Goal: Subscribe to service/newsletter

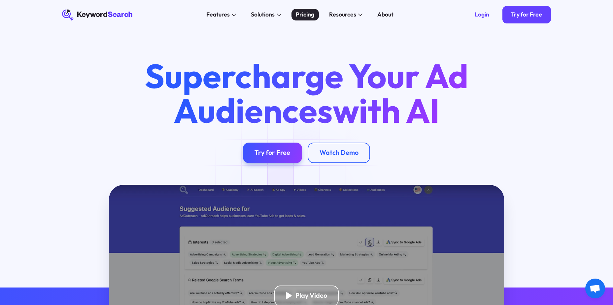
click at [305, 16] on div "Pricing" at bounding box center [305, 14] width 18 height 9
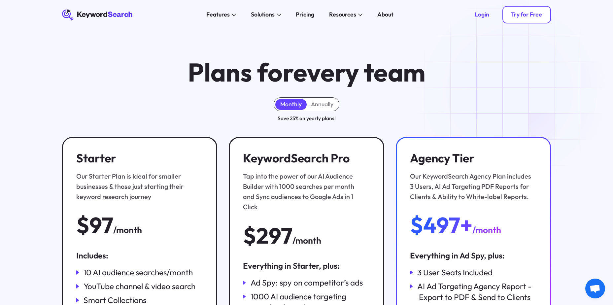
click at [527, 16] on div "Try for Free" at bounding box center [526, 14] width 31 height 7
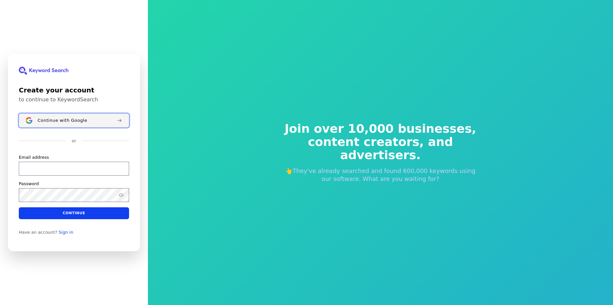
click at [77, 119] on span "Continue with Google" at bounding box center [63, 120] width 50 height 5
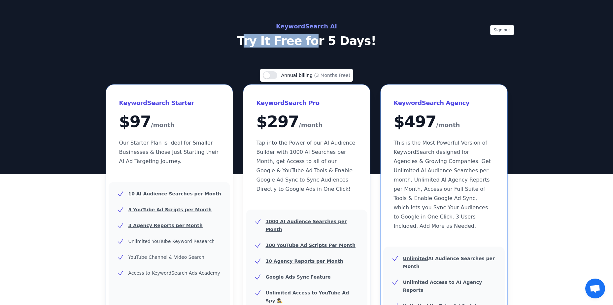
drag, startPoint x: 275, startPoint y: 38, endPoint x: 316, endPoint y: 38, distance: 40.9
click at [316, 38] on p "Try It Free for 5 Days!" at bounding box center [307, 40] width 296 height 13
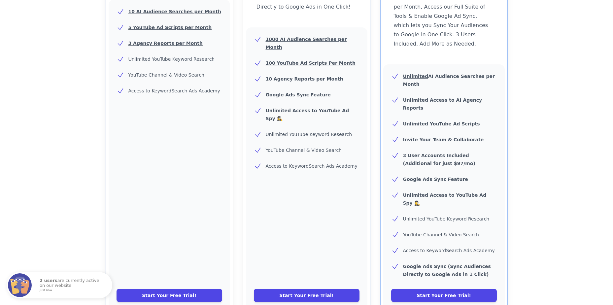
scroll to position [231, 0]
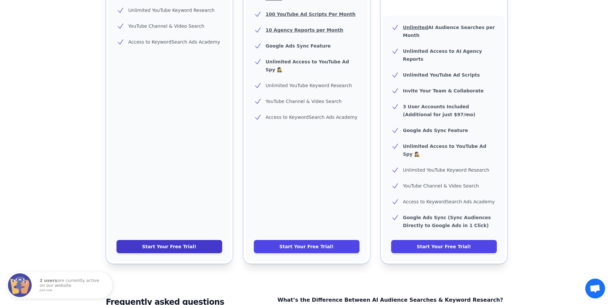
click at [186, 240] on link "Start Your Free Trial!" at bounding box center [170, 246] width 106 height 13
